Goal: Information Seeking & Learning: Learn about a topic

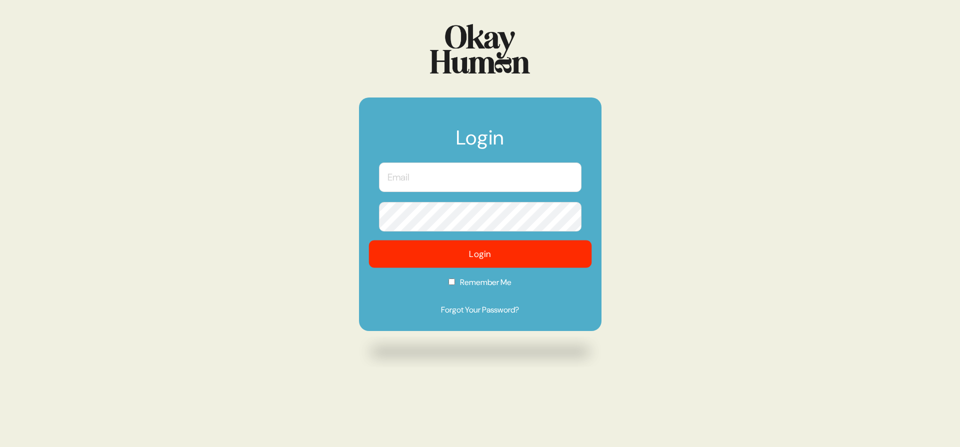
type input "[PERSON_NAME][EMAIL_ADDRESS][DOMAIN_NAME]"
click at [454, 258] on button "Login" at bounding box center [480, 255] width 223 height 28
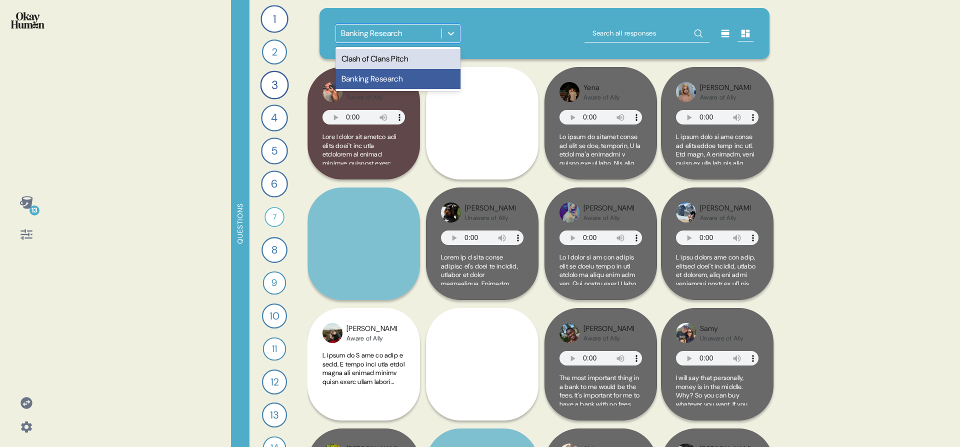
click at [385, 27] on div "Banking Research" at bounding box center [389, 34] width 106 height 18
click at [390, 57] on div "Clash of Clans Pitch" at bounding box center [398, 59] width 125 height 20
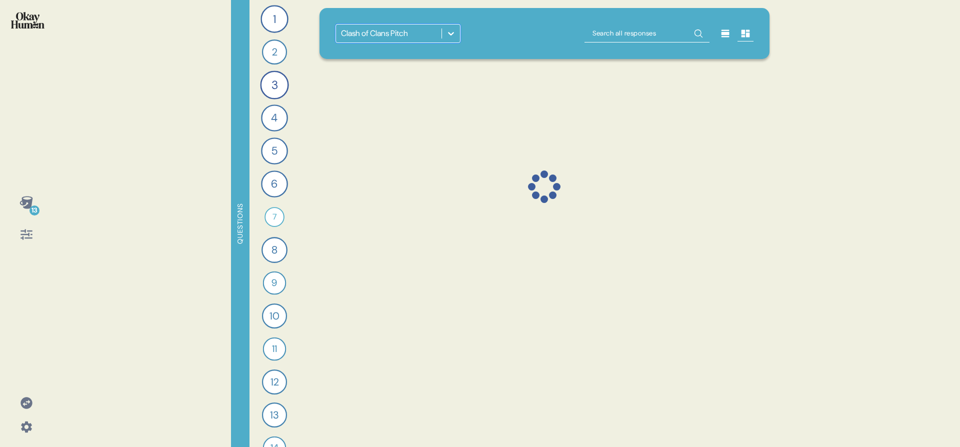
click at [477, 29] on div "option Clash of Clans Pitch, selected. 0 results available. Select is focused ,…" at bounding box center [545, 33] width 419 height 19
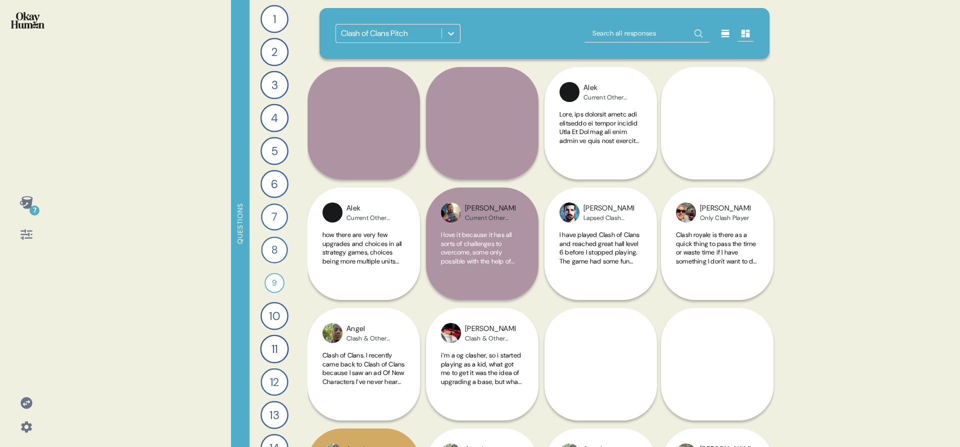
click at [26, 210] on div "7" at bounding box center [27, 203] width 24 height 24
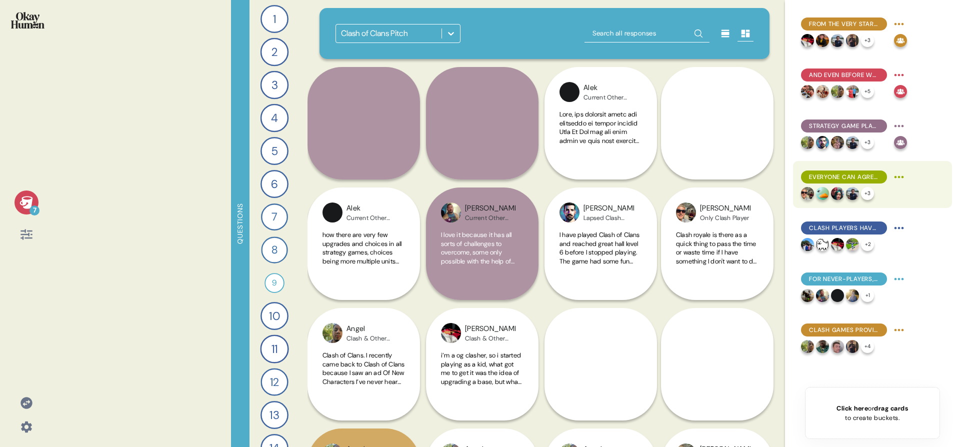
click at [829, 181] on span "Everyone can agree that P2W hinders their enjoyment, which makes Clash's slow p…" at bounding box center [844, 177] width 70 height 9
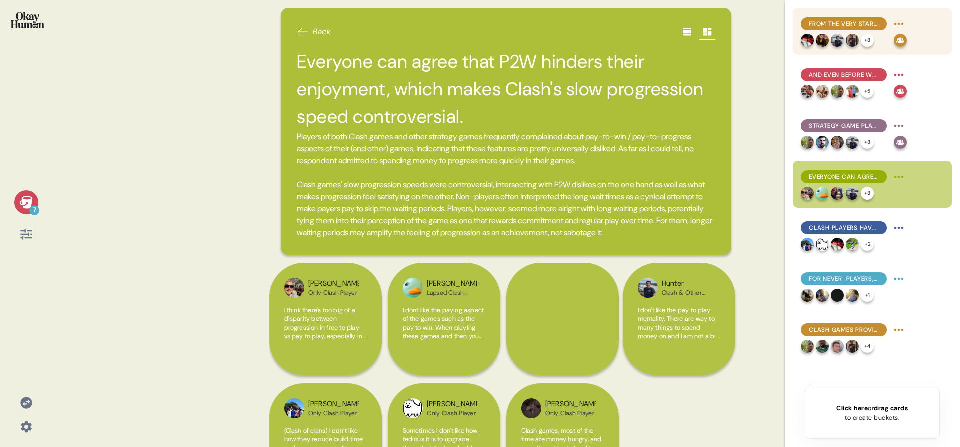
click at [834, 26] on span "From the very start, Clash of Clans' nostalgia advantage was clear." at bounding box center [844, 24] width 70 height 9
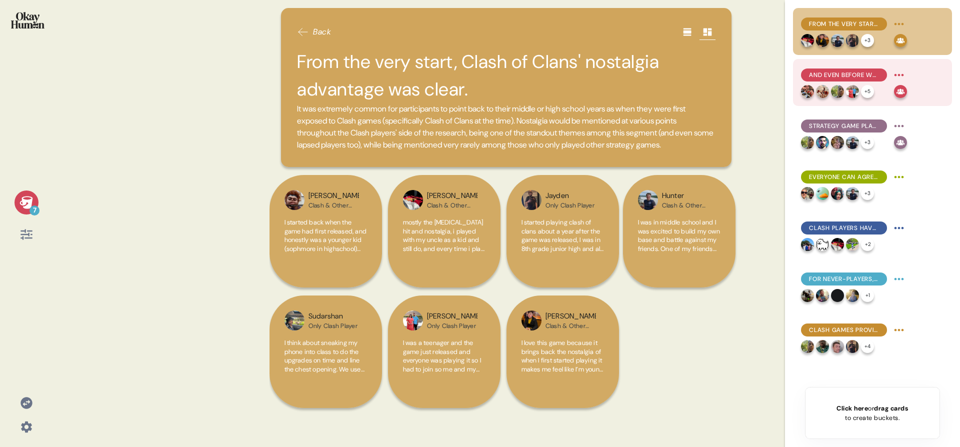
click at [840, 72] on span "And even before we brought it up, community seemed to be Clash games' #1 differ…" at bounding box center [844, 75] width 70 height 9
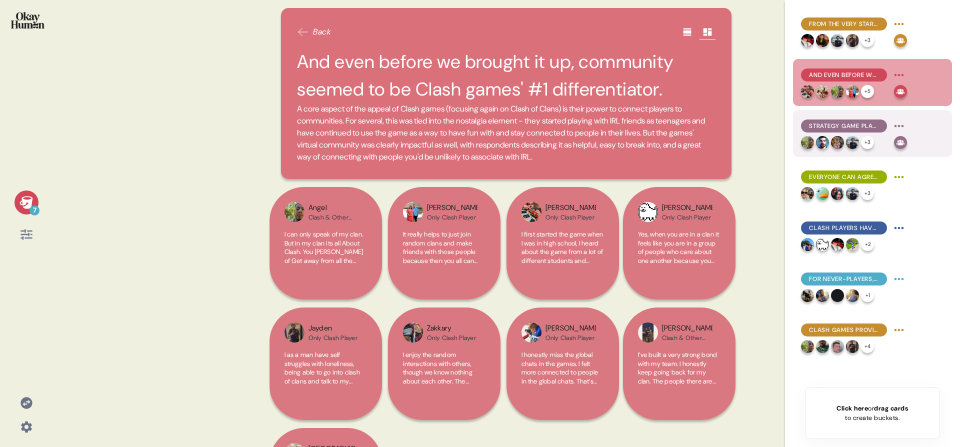
click at [839, 132] on div "Strategy game players focus on their games' customizability, satisfying progres…" at bounding box center [844, 126] width 86 height 13
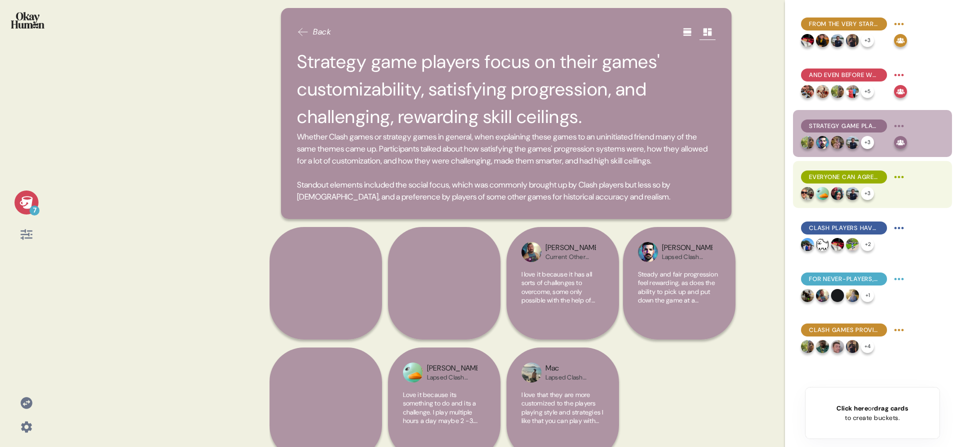
click at [843, 183] on div "Everyone can agree that P2W hinders their enjoyment, which makes Clash's slow p…" at bounding box center [844, 177] width 86 height 13
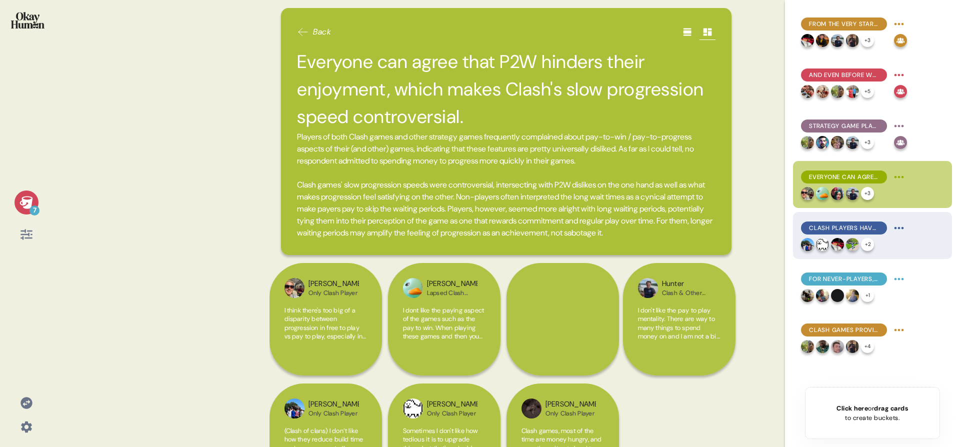
click at [846, 226] on span "Clash players have affection for their favorite characters, primarily - though …" at bounding box center [844, 228] width 70 height 9
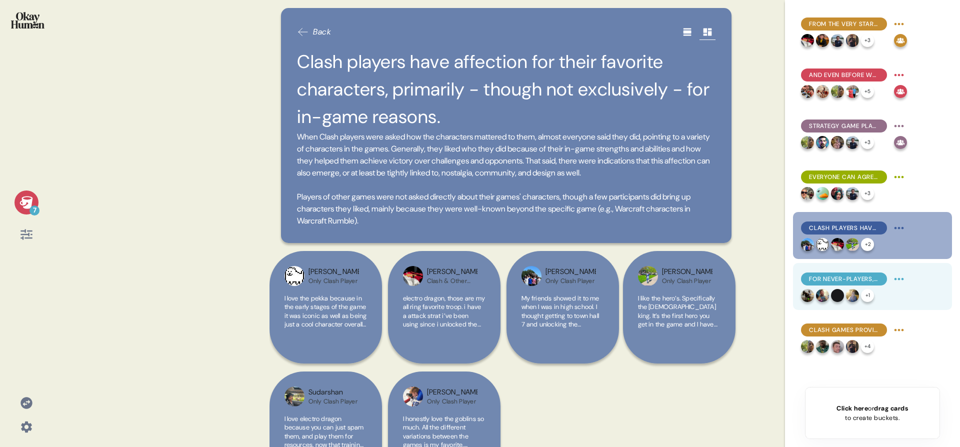
click at [825, 281] on span "For never-players, Clash games' art style seems to be a significant barrier." at bounding box center [844, 279] width 70 height 9
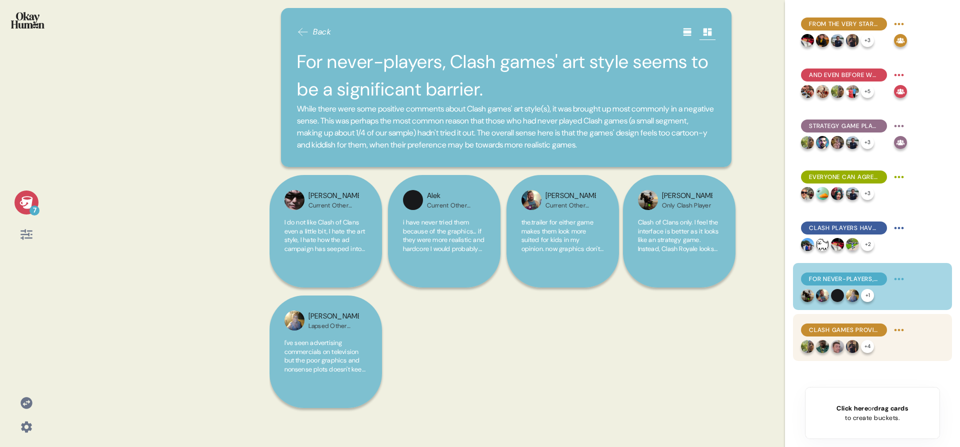
click at [831, 327] on span "Clash games provide a safe, escapist context for control, competition, destruct…" at bounding box center [844, 330] width 70 height 9
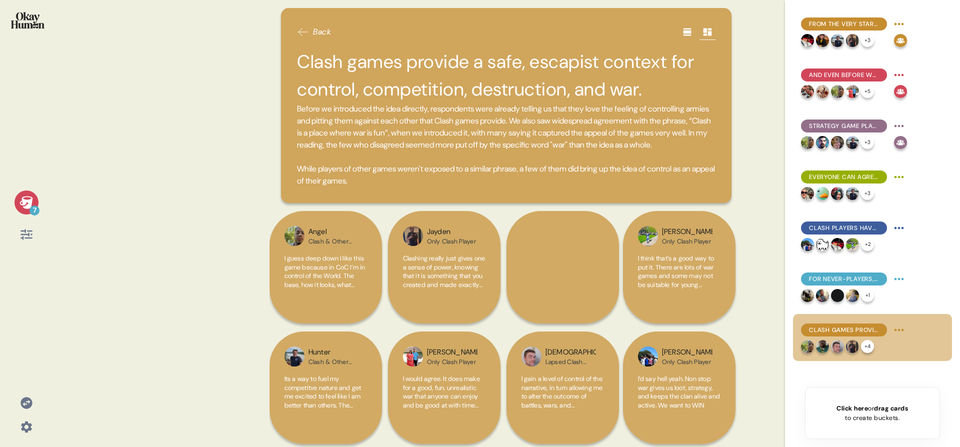
click at [177, 139] on div "7 Back Clash games provide a safe, escapist context for control, competition, d…" at bounding box center [480, 223] width 960 height 447
click at [249, 136] on div "7 Back Clash games provide a safe, escapist context for control, competition, d…" at bounding box center [480, 223] width 960 height 447
click at [119, 71] on div "7 Back Clash games provide a safe, escapist context for control, competition, d…" at bounding box center [480, 223] width 960 height 447
click at [39, 32] on div at bounding box center [26, 27] width 37 height 38
